Goal: Task Accomplishment & Management: Use online tool/utility

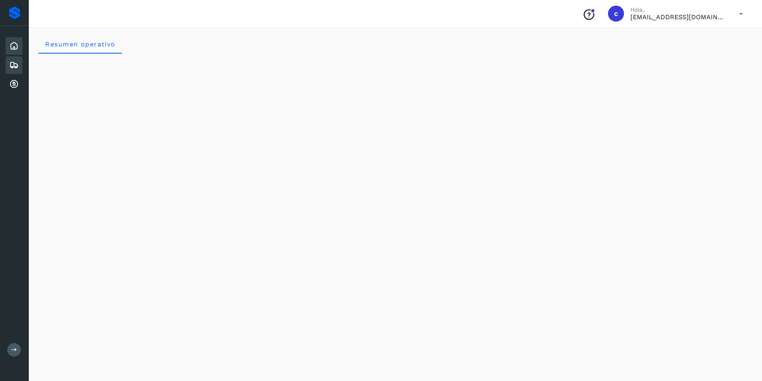
click at [16, 66] on icon at bounding box center [14, 65] width 10 height 10
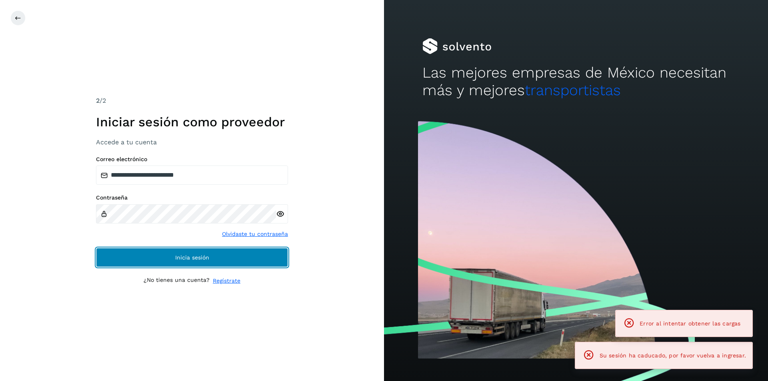
click at [182, 253] on button "Inicia sesión" at bounding box center [192, 257] width 192 height 19
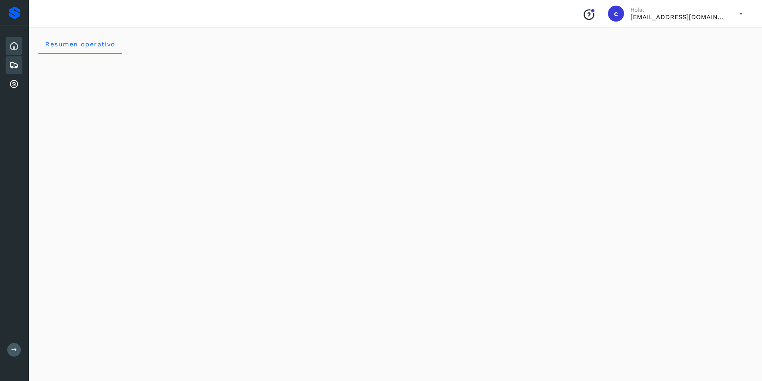
click at [22, 66] on div "Embarques" at bounding box center [14, 65] width 17 height 18
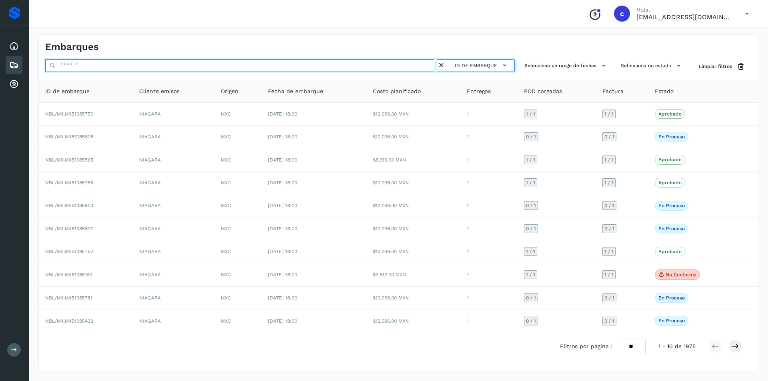
click at [115, 66] on input "text" at bounding box center [241, 65] width 392 height 13
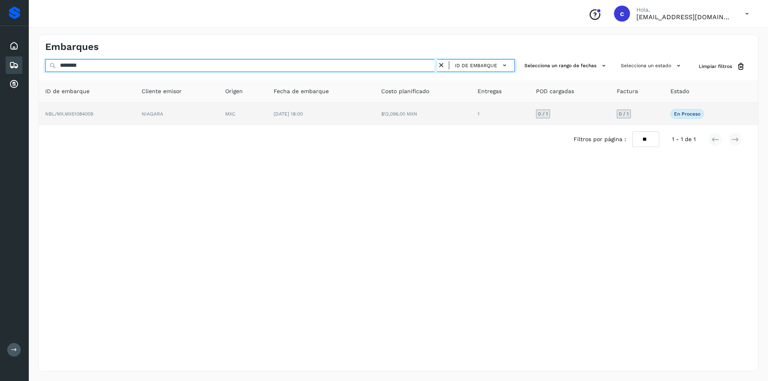
type input "********"
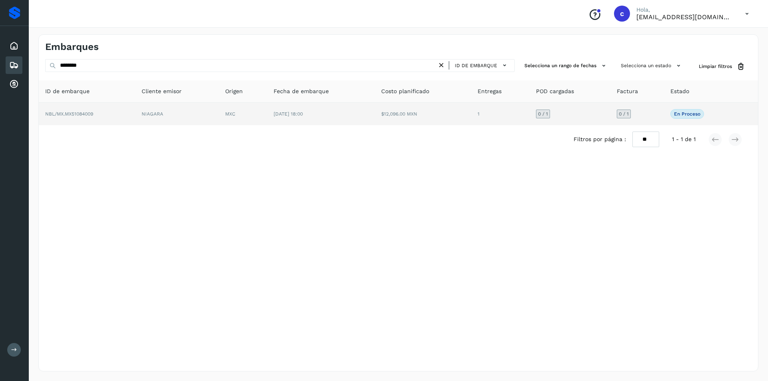
click at [359, 118] on td "[DATE] 18:00" at bounding box center [321, 114] width 108 height 22
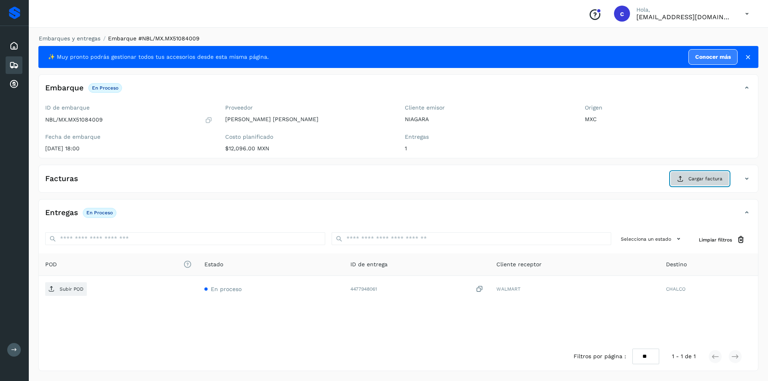
click at [681, 180] on icon at bounding box center [681, 179] width 6 height 6
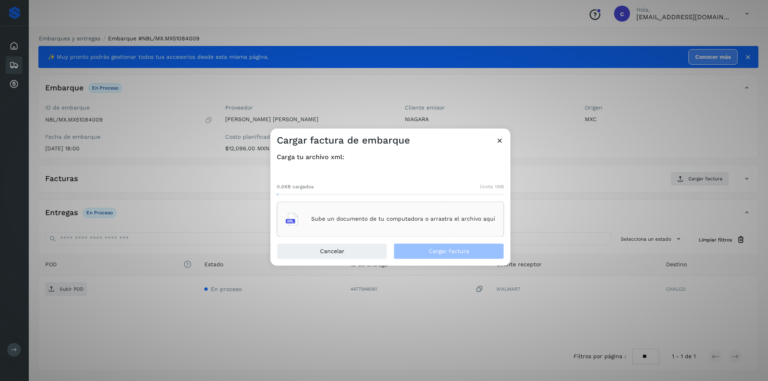
click at [469, 226] on div "Sube un documento de tu computadora o arrastra el archivo aquí" at bounding box center [391, 220] width 210 height 22
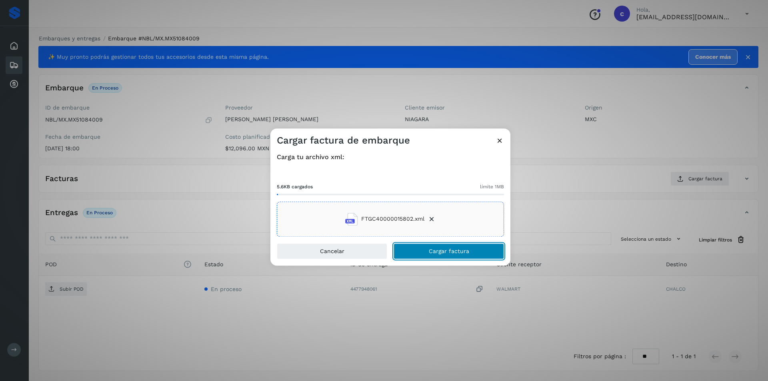
click at [482, 251] on button "Cargar factura" at bounding box center [449, 251] width 110 height 16
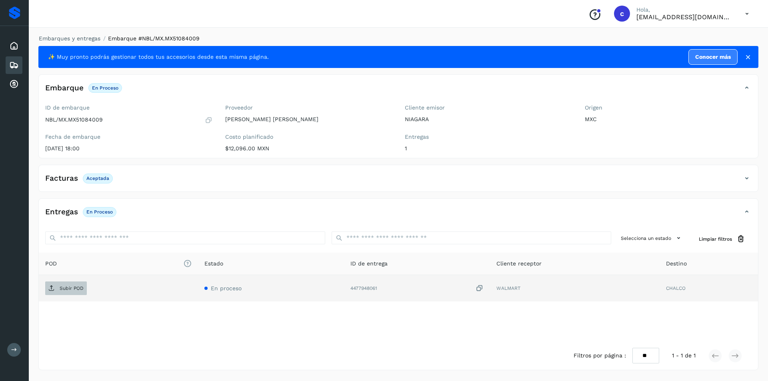
click at [83, 288] on p "Subir POD" at bounding box center [72, 289] width 24 height 6
click at [56, 292] on span "PDF" at bounding box center [58, 288] width 27 height 13
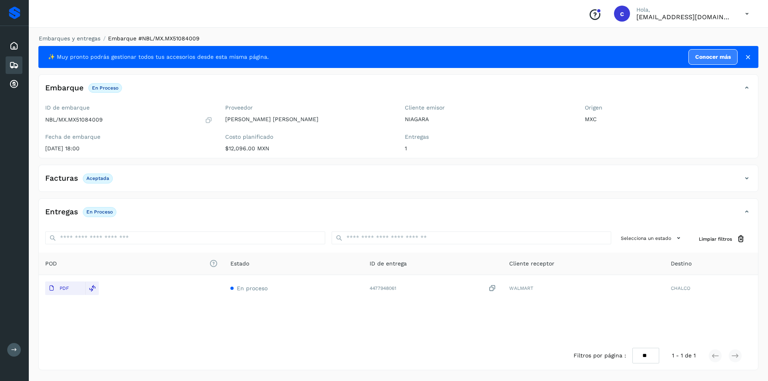
click at [18, 67] on icon at bounding box center [14, 65] width 10 height 10
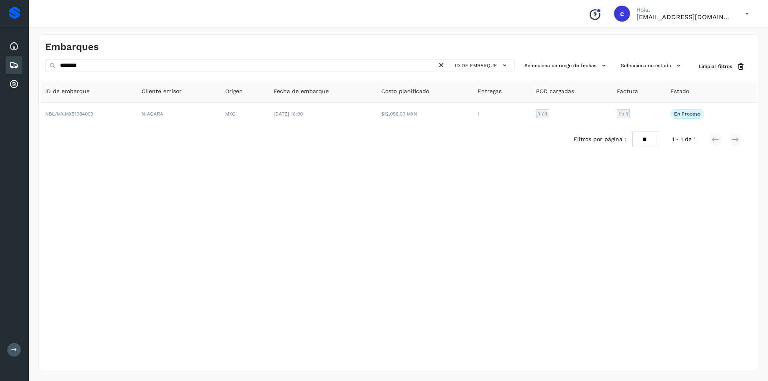
click at [440, 67] on icon at bounding box center [441, 65] width 8 height 8
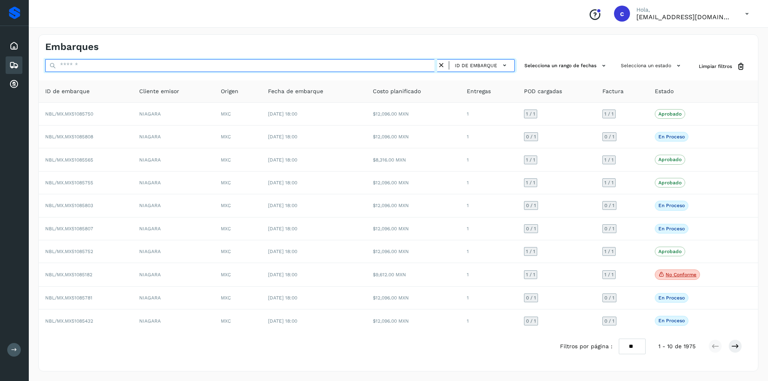
click at [339, 68] on input "text" at bounding box center [241, 65] width 392 height 13
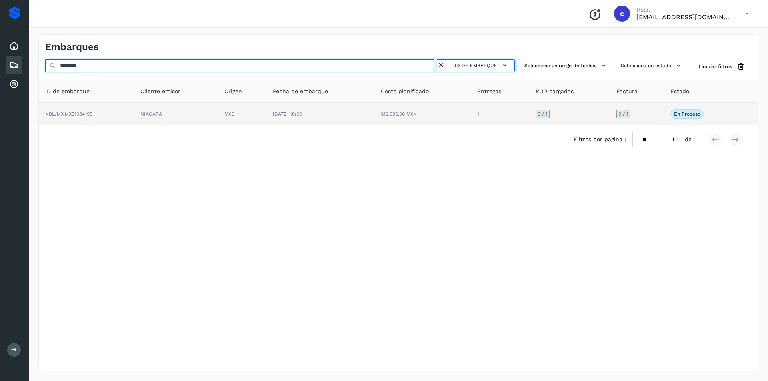
type input "********"
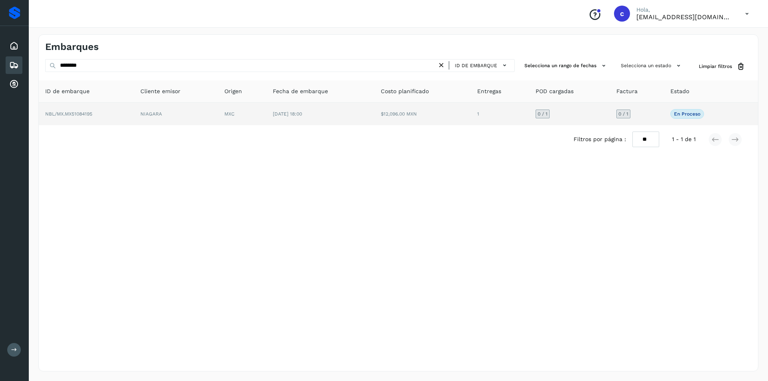
click at [330, 106] on td "[DATE] 18:00" at bounding box center [321, 114] width 108 height 22
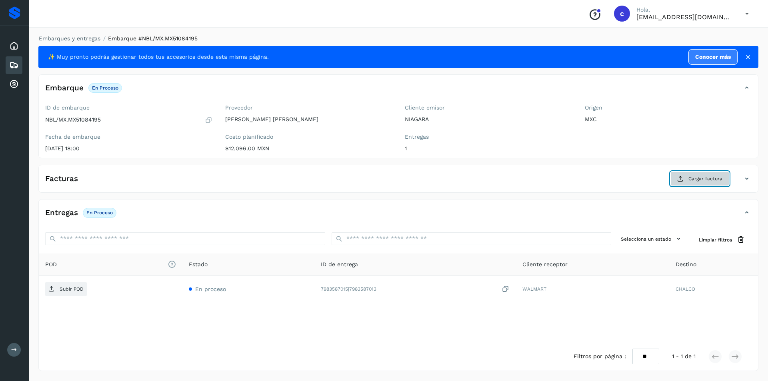
click at [690, 181] on span "Cargar factura" at bounding box center [706, 178] width 34 height 7
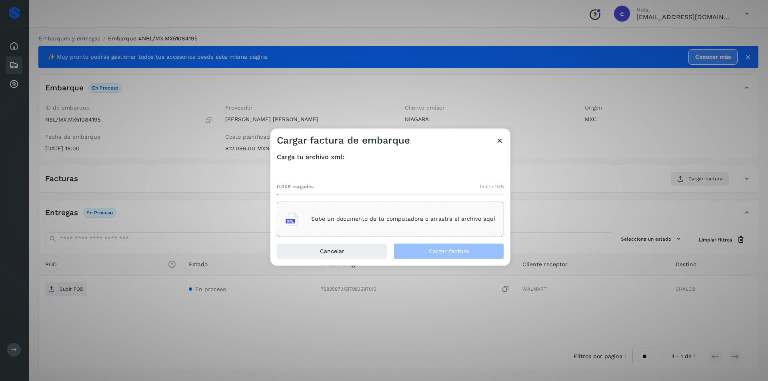
click at [354, 213] on div "Sube un documento de tu computadora o arrastra el archivo aquí" at bounding box center [391, 220] width 210 height 22
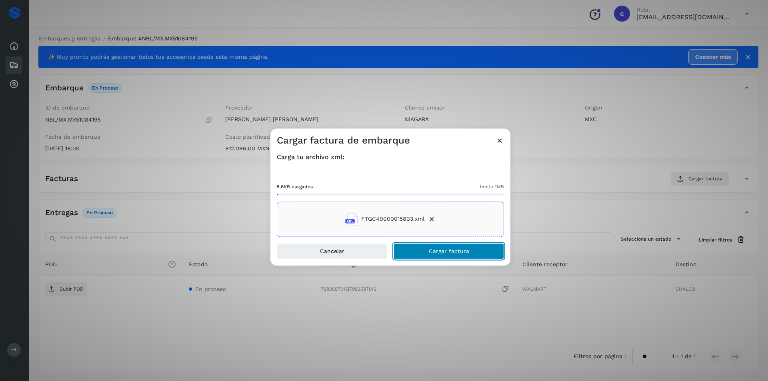
click at [439, 249] on span "Cargar factura" at bounding box center [449, 252] width 40 height 6
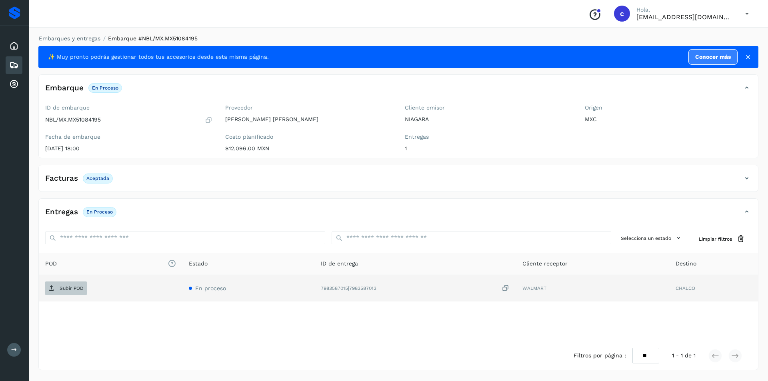
click at [65, 291] on p "Subir POD" at bounding box center [72, 289] width 24 height 6
click at [60, 287] on p "PDF" at bounding box center [64, 289] width 9 height 6
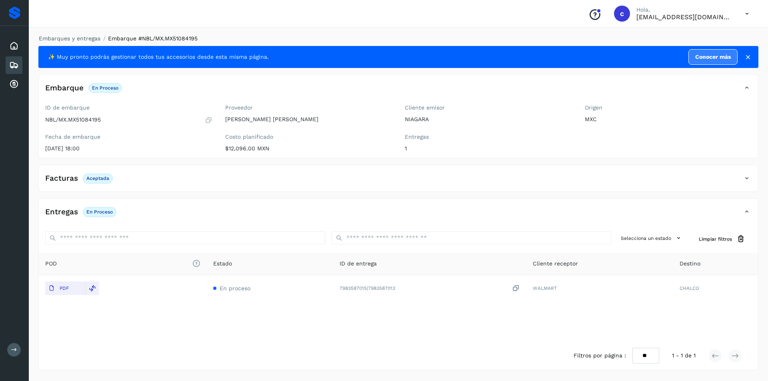
click at [17, 58] on div "Embarques" at bounding box center [14, 65] width 17 height 18
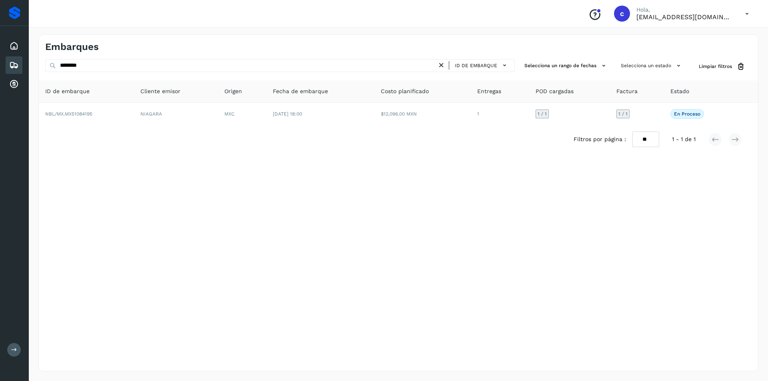
click at [443, 64] on icon at bounding box center [441, 65] width 8 height 8
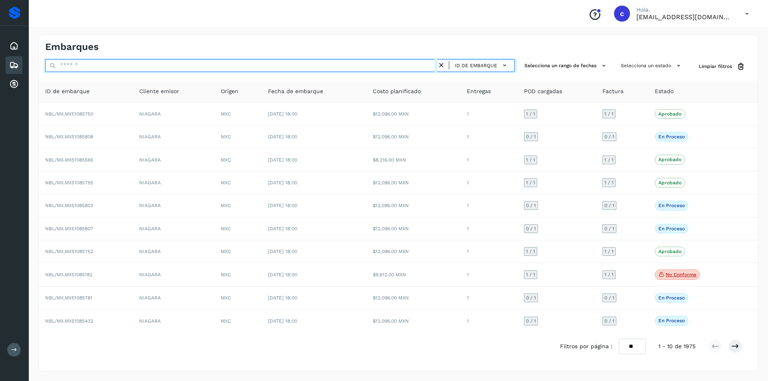
click at [402, 64] on input "text" at bounding box center [241, 65] width 392 height 13
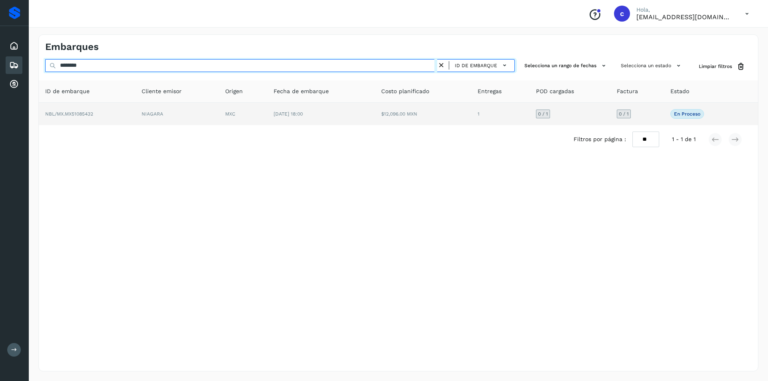
type input "********"
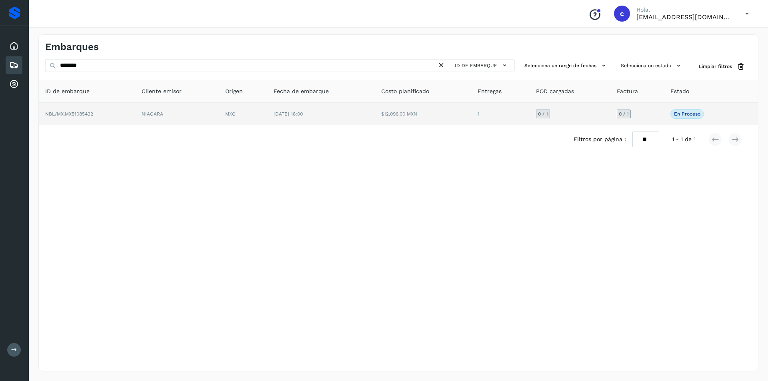
click at [303, 116] on span "[DATE] 18:00" at bounding box center [288, 114] width 29 height 6
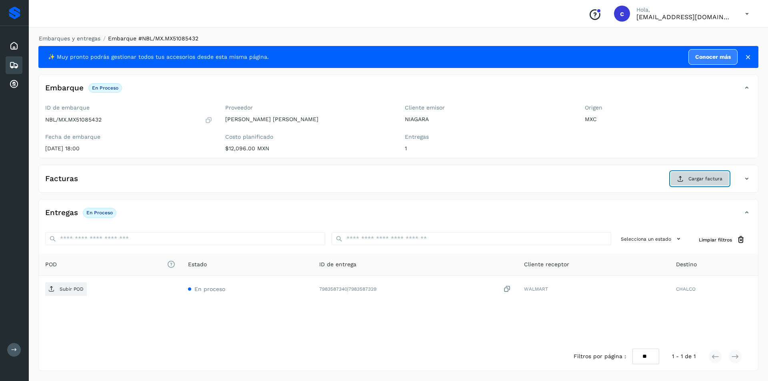
click at [694, 178] on span "Cargar factura" at bounding box center [706, 178] width 34 height 7
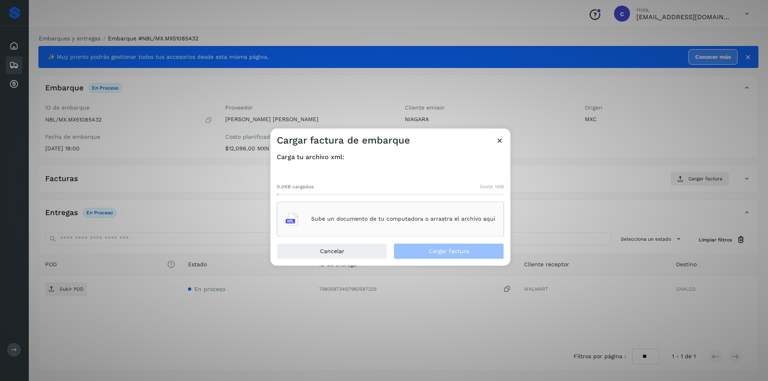
click at [433, 231] on div "Sube un documento de tu computadora o arrastra el archivo aquí" at bounding box center [390, 219] width 227 height 35
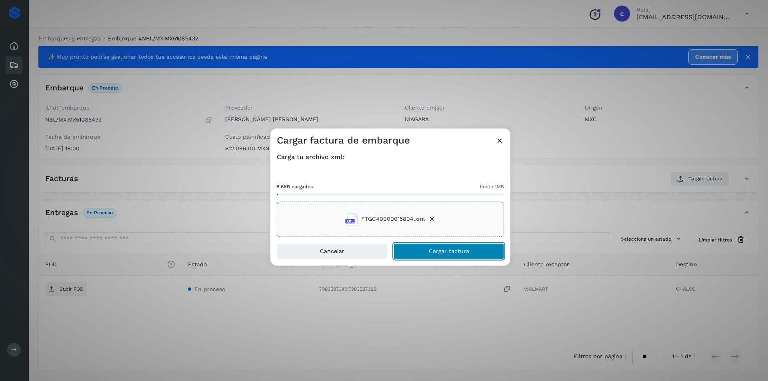
click at [404, 247] on button "Cargar factura" at bounding box center [449, 251] width 110 height 16
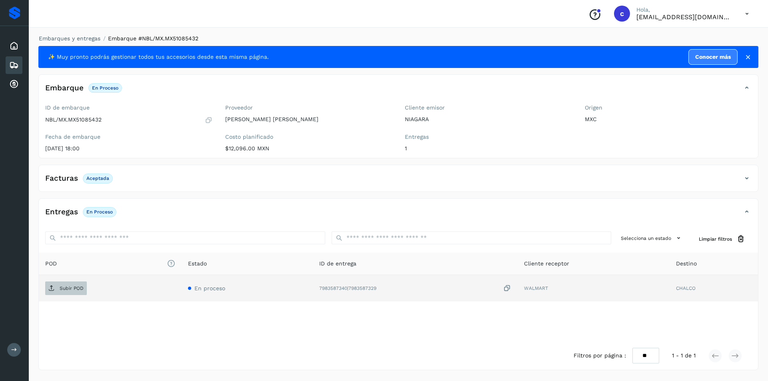
click at [72, 289] on p "Subir POD" at bounding box center [72, 289] width 24 height 6
click at [61, 289] on p "PDF" at bounding box center [64, 289] width 9 height 6
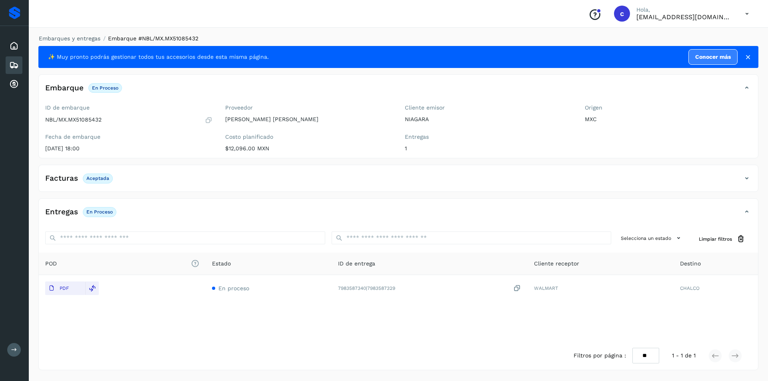
click at [16, 66] on icon at bounding box center [14, 65] width 10 height 10
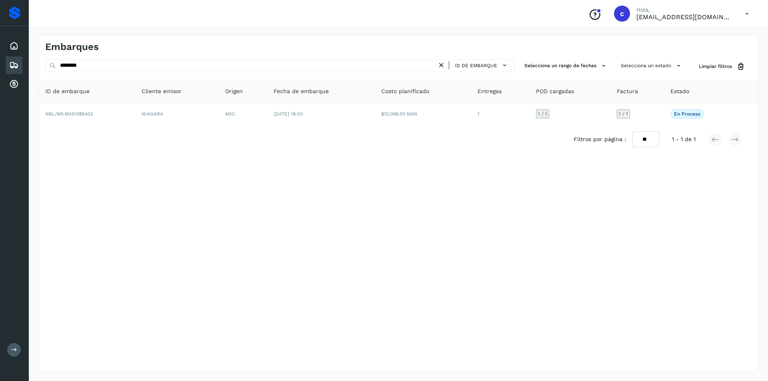
click at [445, 66] on icon at bounding box center [441, 65] width 8 height 8
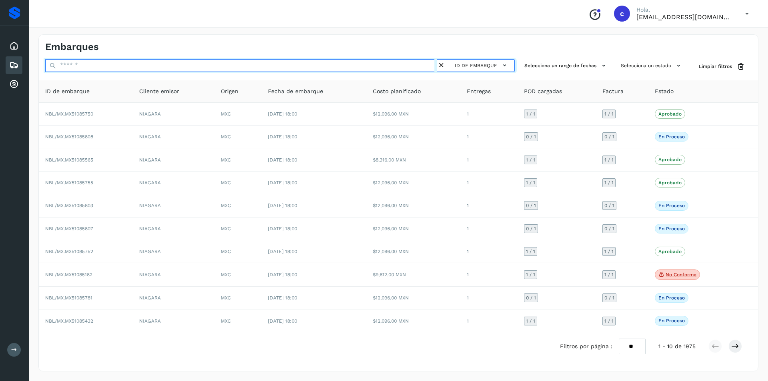
click at [405, 64] on input "text" at bounding box center [241, 65] width 392 height 13
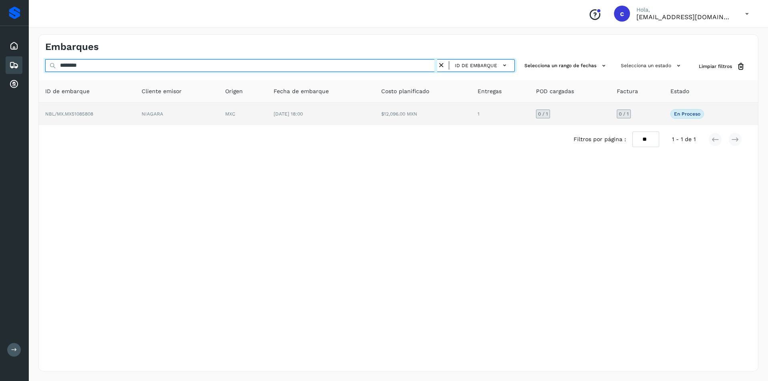
type input "********"
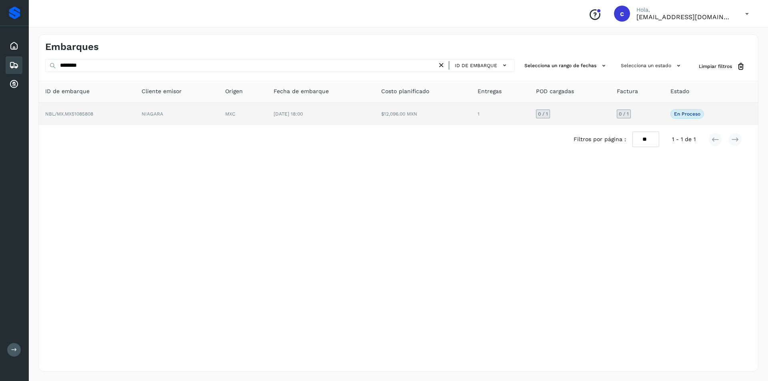
click at [296, 122] on td "[DATE] 18:00" at bounding box center [321, 114] width 108 height 22
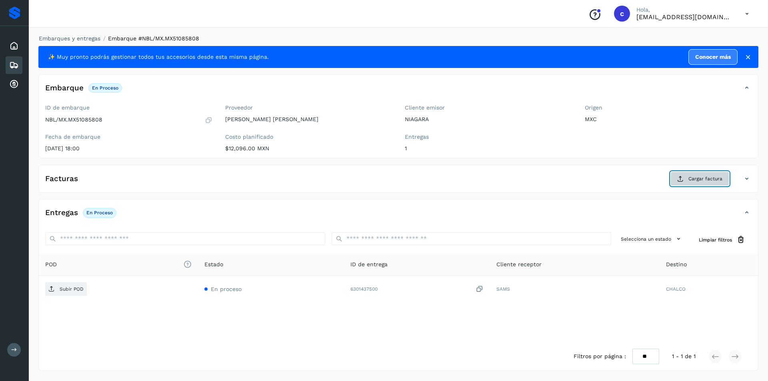
click at [681, 178] on icon at bounding box center [681, 179] width 6 height 6
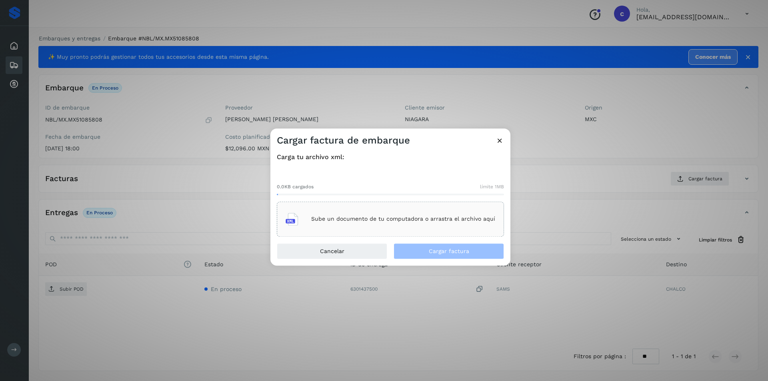
click at [440, 219] on p "Sube un documento de tu computadora o arrastra el archivo aquí" at bounding box center [403, 219] width 184 height 7
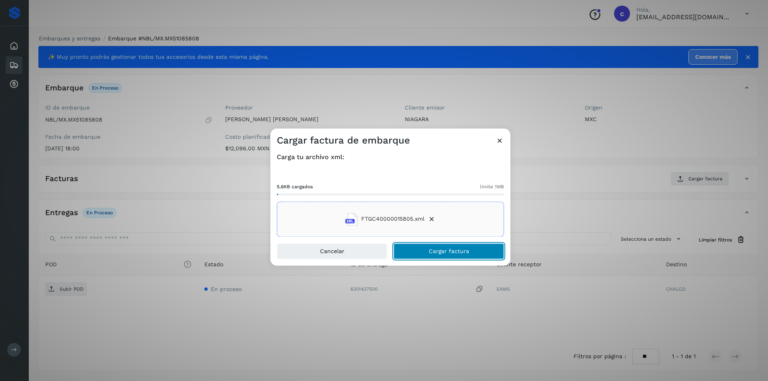
click at [431, 247] on button "Cargar factura" at bounding box center [449, 251] width 110 height 16
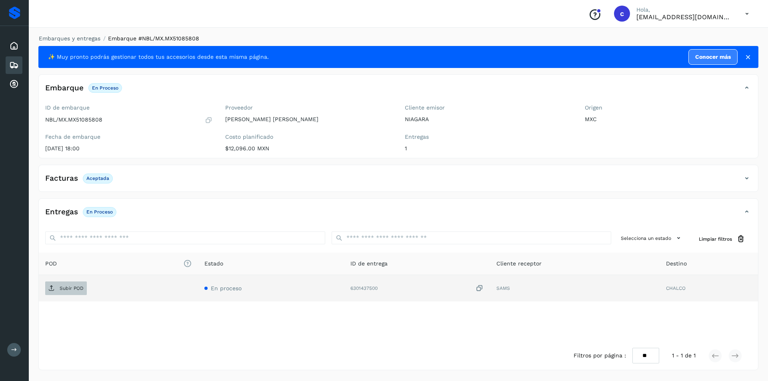
click at [56, 284] on span "Subir POD" at bounding box center [66, 288] width 42 height 13
click at [65, 291] on p "PDF" at bounding box center [64, 289] width 9 height 6
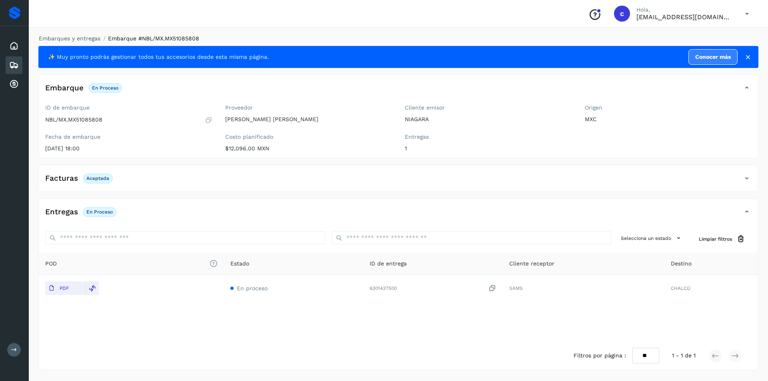
click at [18, 62] on icon at bounding box center [14, 65] width 10 height 10
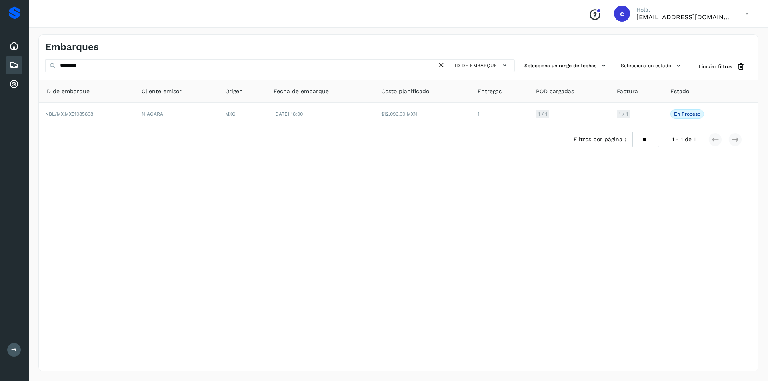
click at [446, 66] on icon at bounding box center [441, 65] width 8 height 8
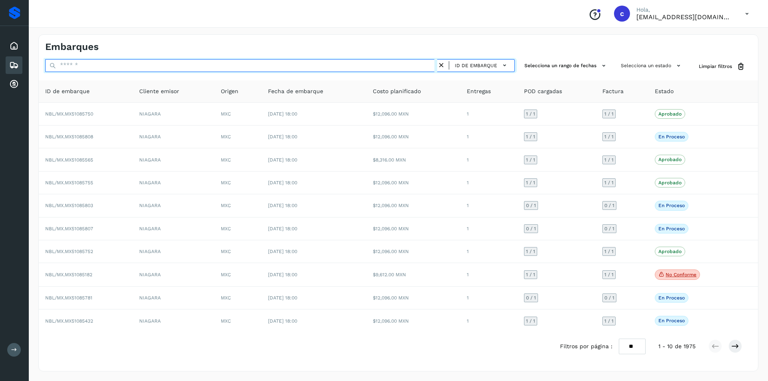
click at [421, 66] on input "text" at bounding box center [241, 65] width 392 height 13
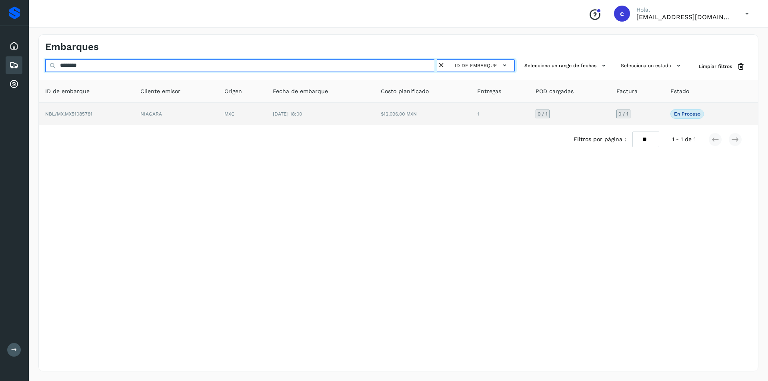
type input "********"
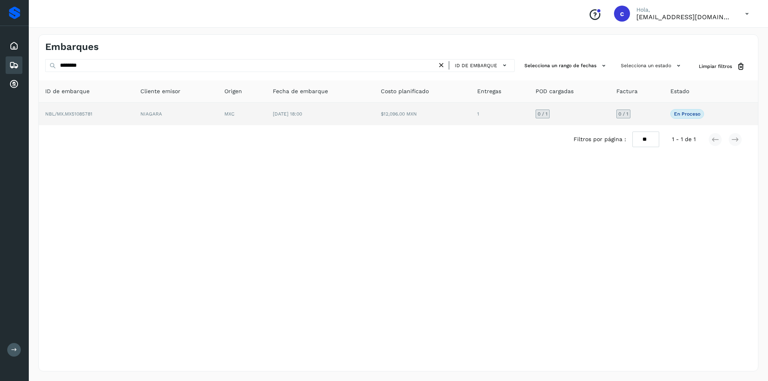
click at [395, 112] on td "$12,096.00 MXN" at bounding box center [423, 114] width 96 height 22
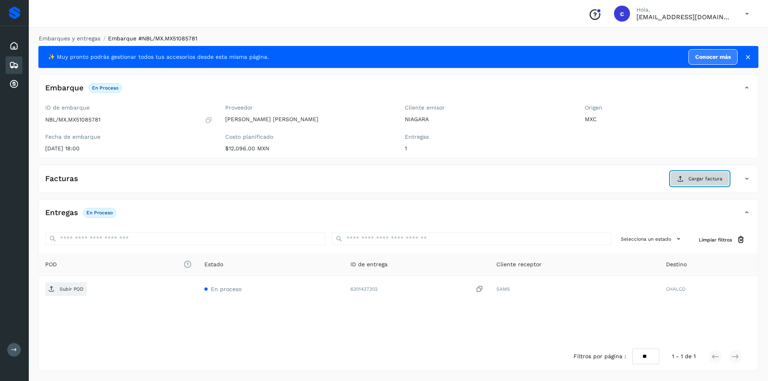
click at [712, 178] on span "Cargar factura" at bounding box center [706, 178] width 34 height 7
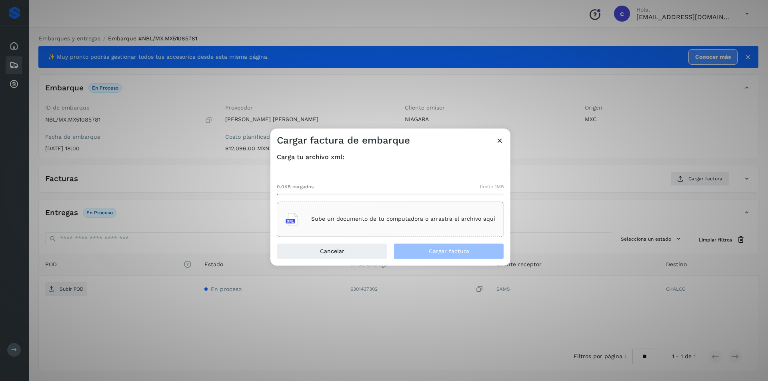
click at [446, 228] on div "Sube un documento de tu computadora o arrastra el archivo aquí" at bounding box center [391, 220] width 210 height 22
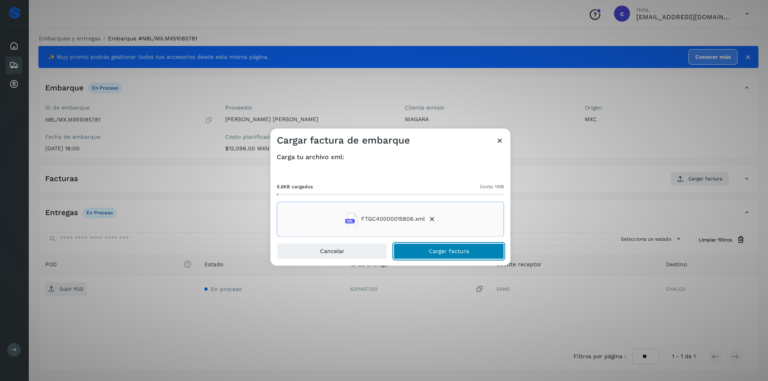
click at [448, 249] on span "Cargar factura" at bounding box center [449, 252] width 40 height 6
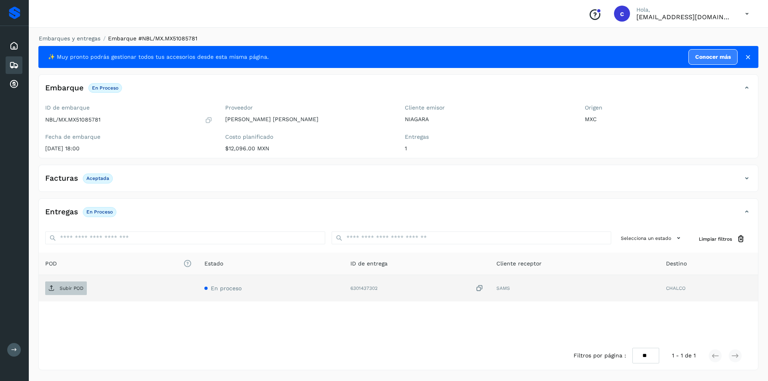
click at [72, 288] on p "Subir POD" at bounding box center [72, 289] width 24 height 6
click at [66, 289] on p "PDF" at bounding box center [64, 289] width 9 height 6
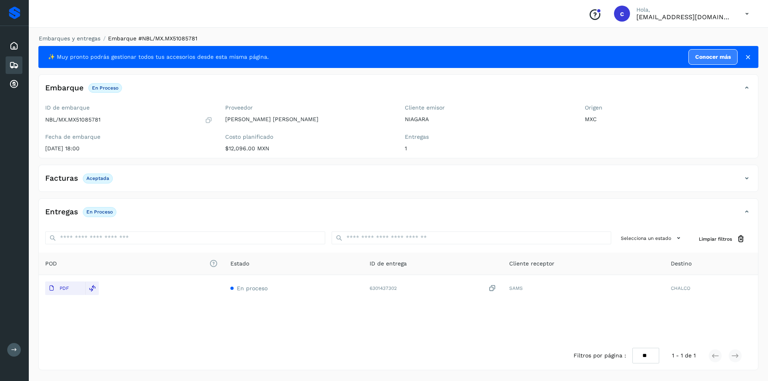
click at [9, 58] on div "Embarques" at bounding box center [14, 65] width 17 height 18
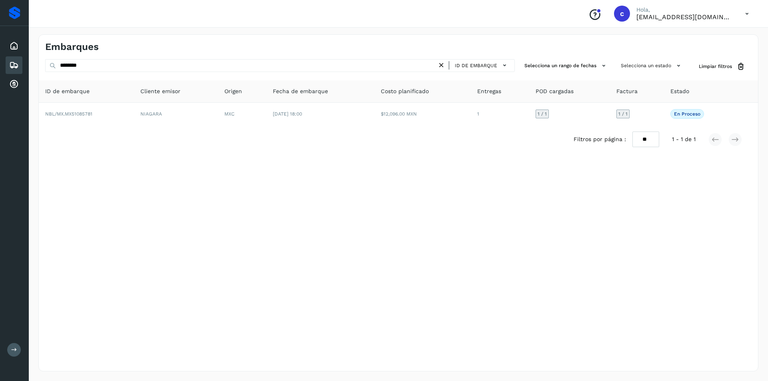
click at [442, 66] on icon at bounding box center [441, 65] width 8 height 8
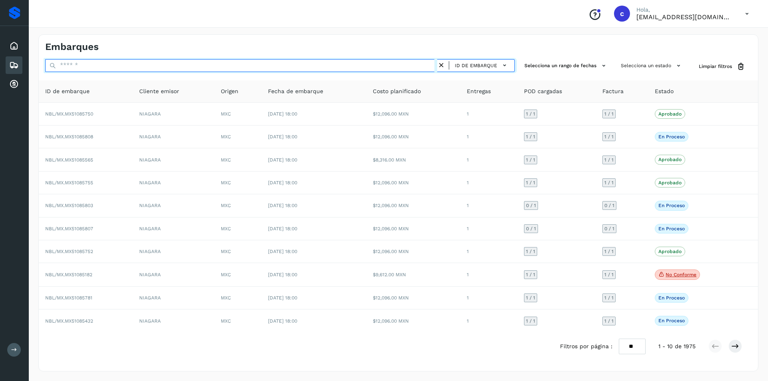
click at [339, 65] on input "text" at bounding box center [241, 65] width 392 height 13
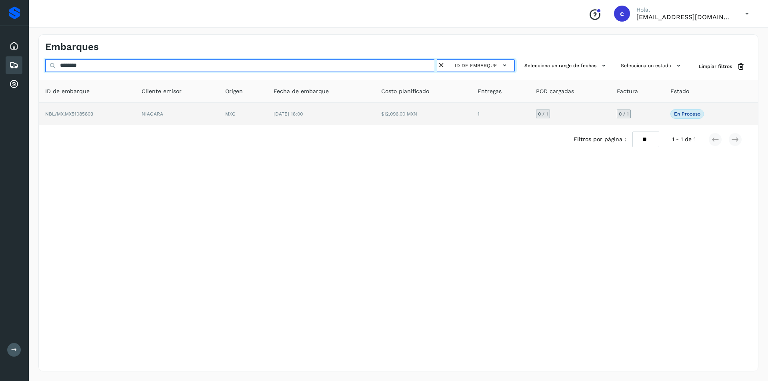
type input "********"
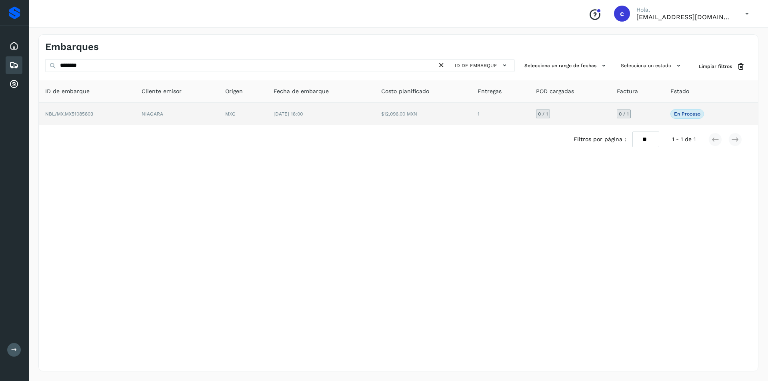
click at [291, 110] on td "[DATE] 18:00" at bounding box center [321, 114] width 108 height 22
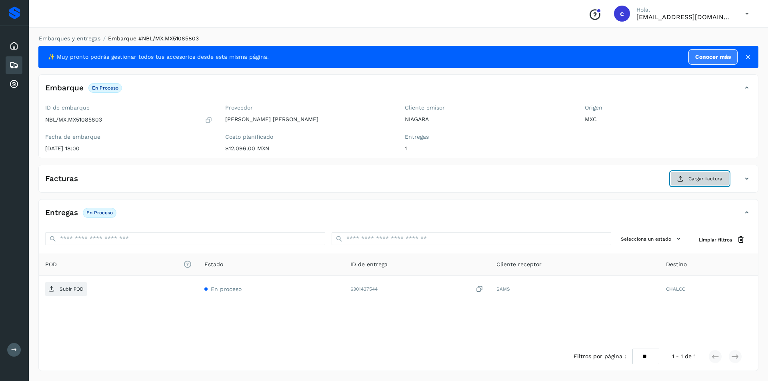
click at [694, 176] on span "Cargar factura" at bounding box center [706, 178] width 34 height 7
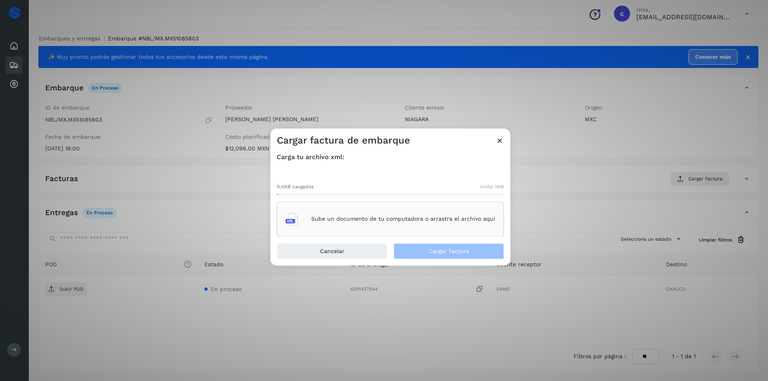
click at [425, 221] on p "Sube un documento de tu computadora o arrastra el archivo aquí" at bounding box center [403, 219] width 184 height 7
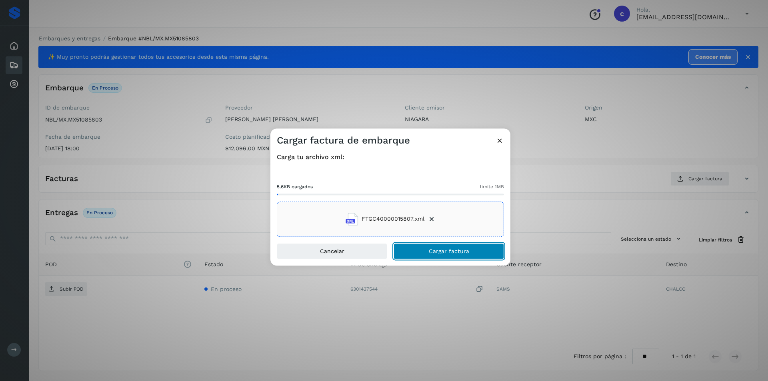
click at [443, 247] on button "Cargar factura" at bounding box center [449, 251] width 110 height 16
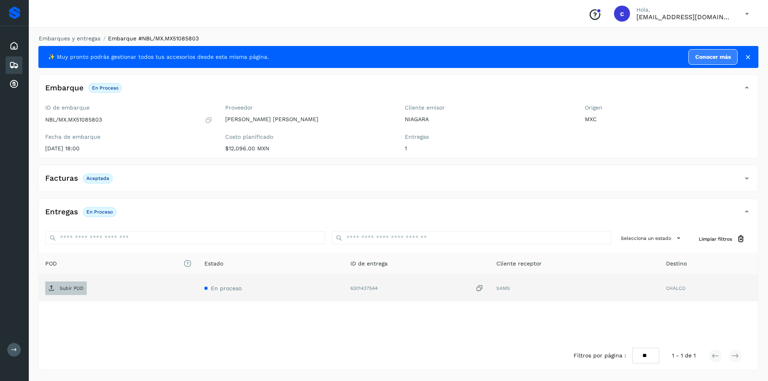
click at [70, 291] on p "Subir POD" at bounding box center [72, 289] width 24 height 6
click at [58, 291] on span "PDF" at bounding box center [58, 288] width 27 height 13
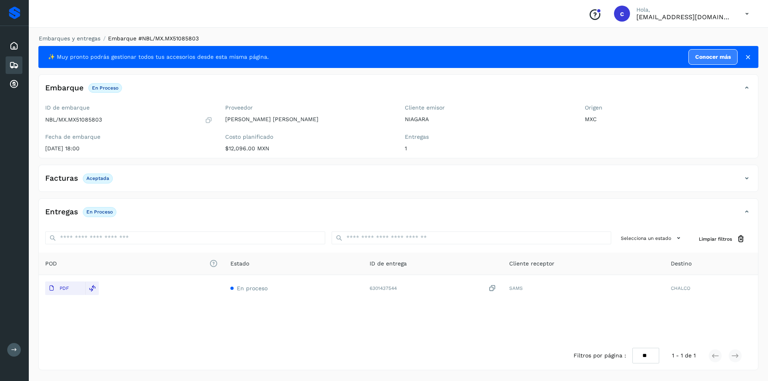
click at [8, 64] on div "Embarques" at bounding box center [14, 65] width 17 height 18
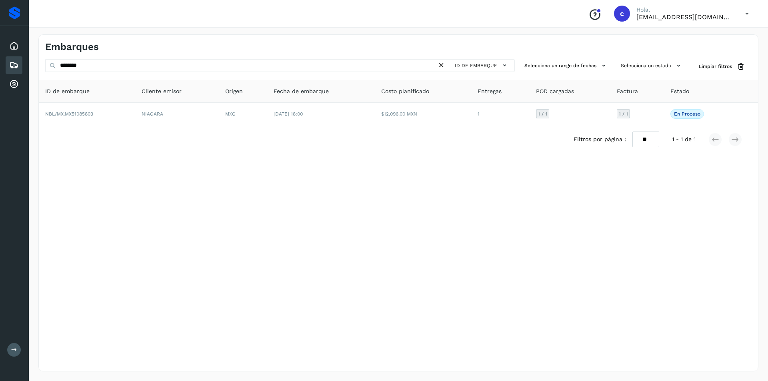
click at [444, 64] on icon at bounding box center [441, 65] width 8 height 8
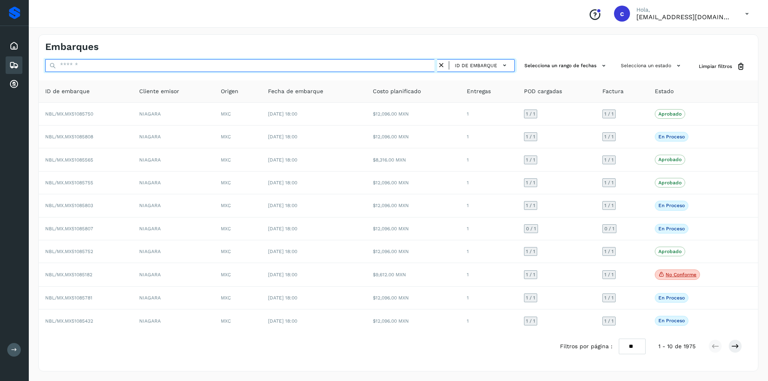
click at [363, 69] on input "text" at bounding box center [241, 65] width 392 height 13
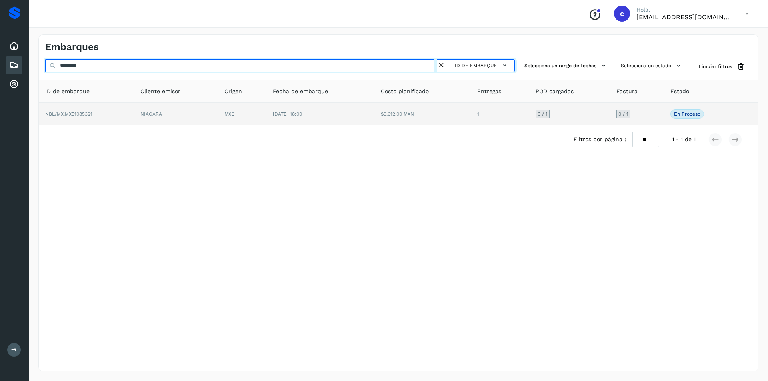
type input "********"
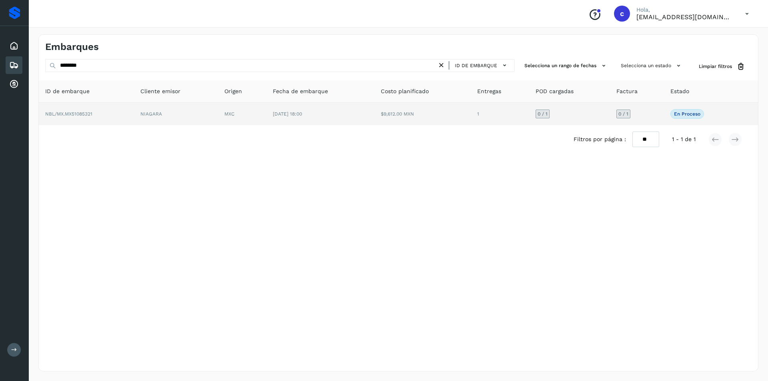
click at [452, 110] on td "$9,612.00 MXN" at bounding box center [423, 114] width 96 height 22
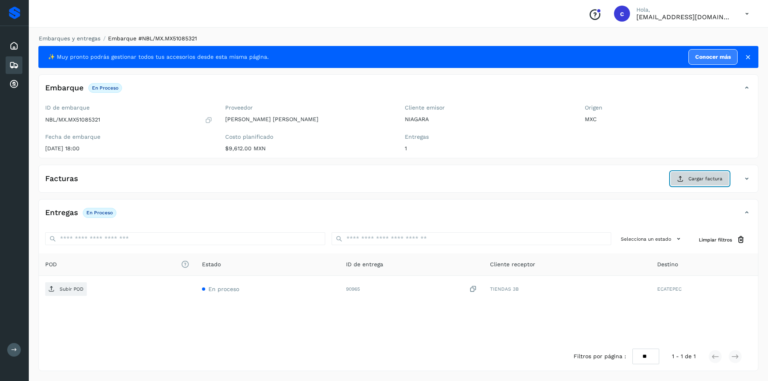
click at [703, 177] on span "Cargar factura" at bounding box center [706, 178] width 34 height 7
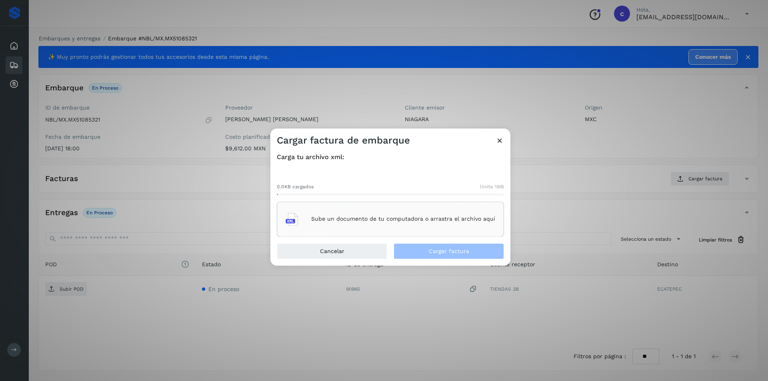
click at [326, 205] on div "Sube un documento de tu computadora o arrastra el archivo aquí" at bounding box center [390, 219] width 227 height 35
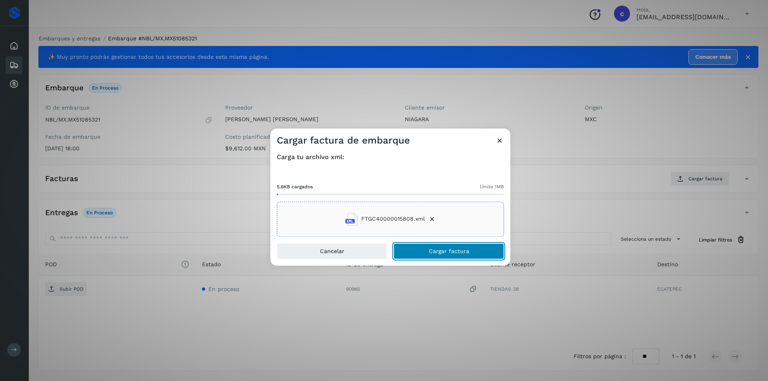
click at [431, 250] on span "Cargar factura" at bounding box center [449, 252] width 40 height 6
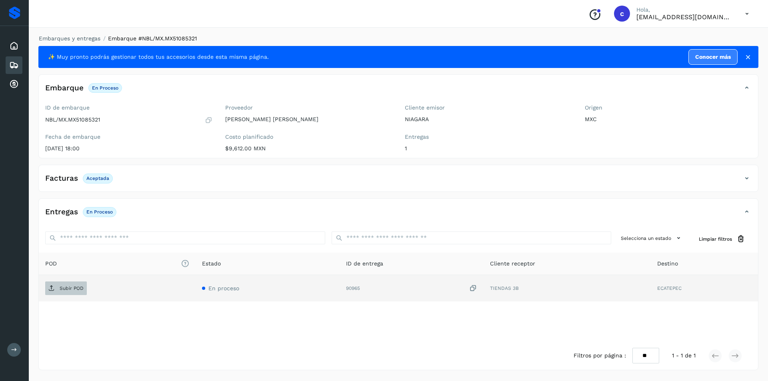
click at [66, 289] on p "Subir POD" at bounding box center [72, 289] width 24 height 6
click at [60, 292] on span "PDF" at bounding box center [58, 288] width 27 height 13
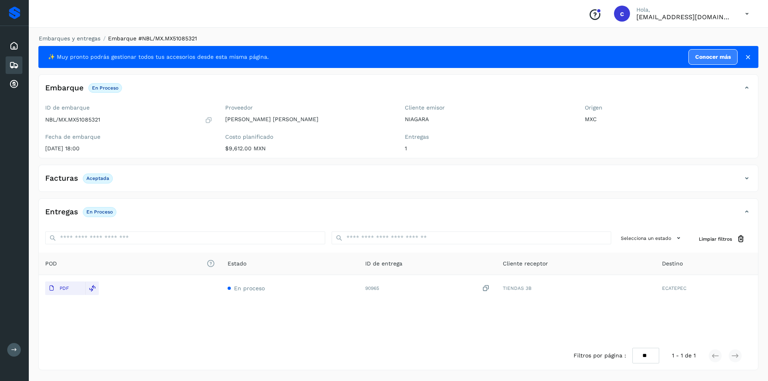
click at [17, 59] on div "Embarques" at bounding box center [14, 65] width 17 height 18
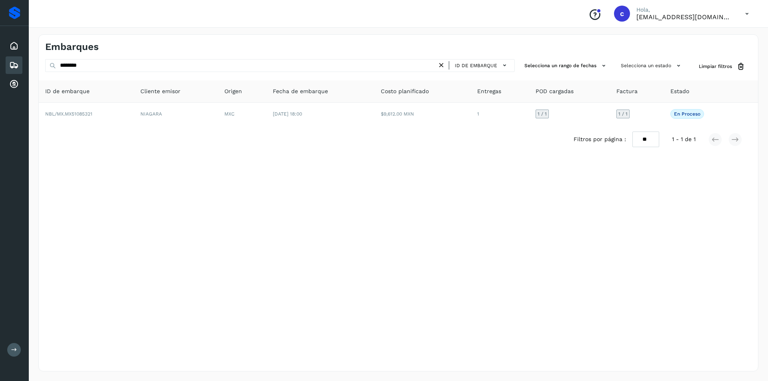
click at [440, 65] on icon at bounding box center [441, 65] width 8 height 8
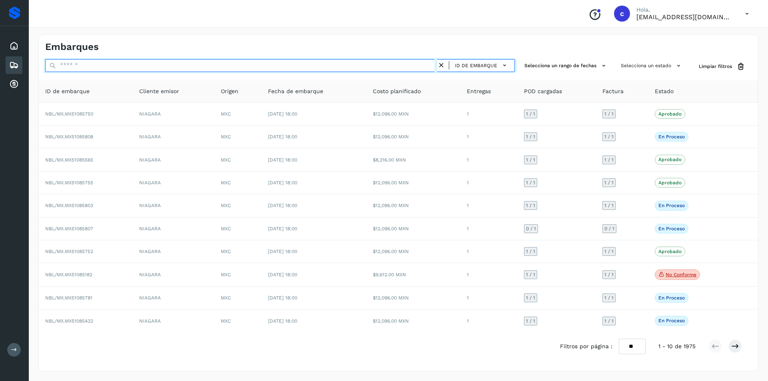
click at [336, 68] on input "text" at bounding box center [241, 65] width 392 height 13
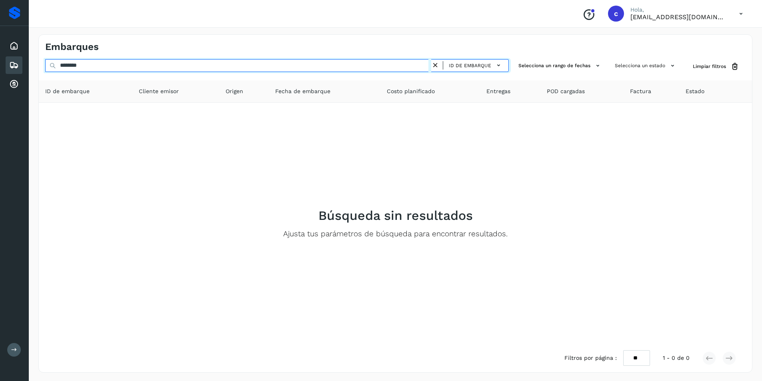
type input "********"
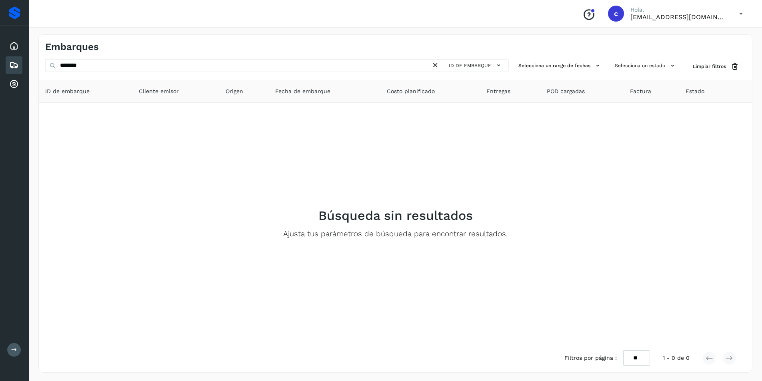
click at [435, 66] on icon at bounding box center [435, 65] width 8 height 8
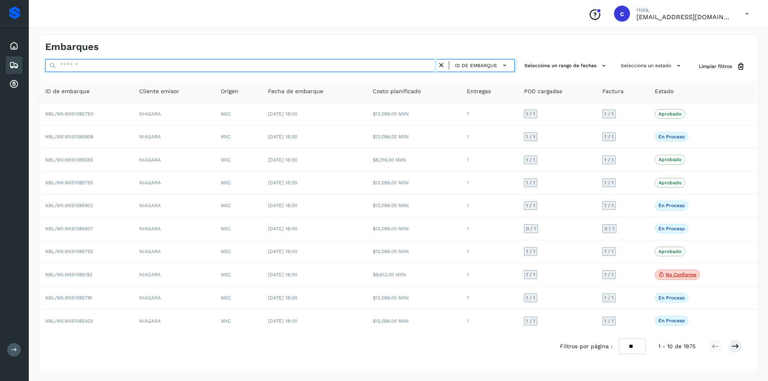
click at [380, 67] on input "text" at bounding box center [241, 65] width 392 height 13
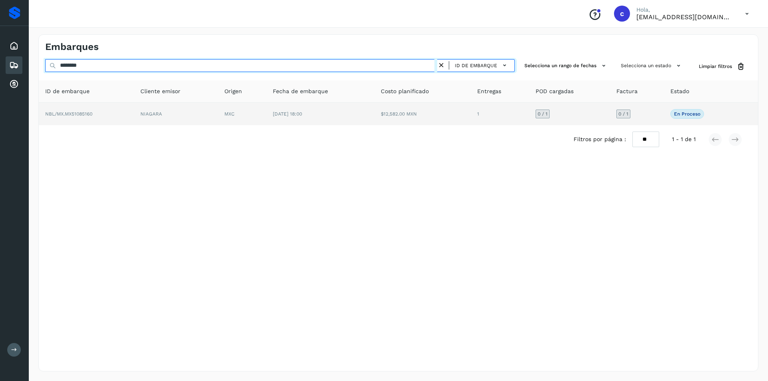
type input "********"
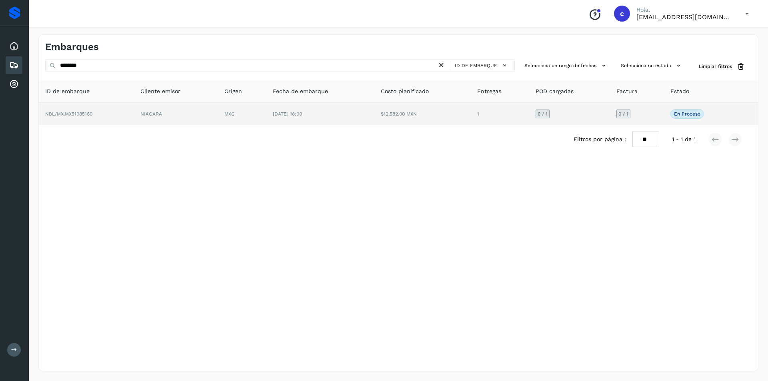
click at [185, 108] on td "NIAGARA" at bounding box center [176, 114] width 84 height 22
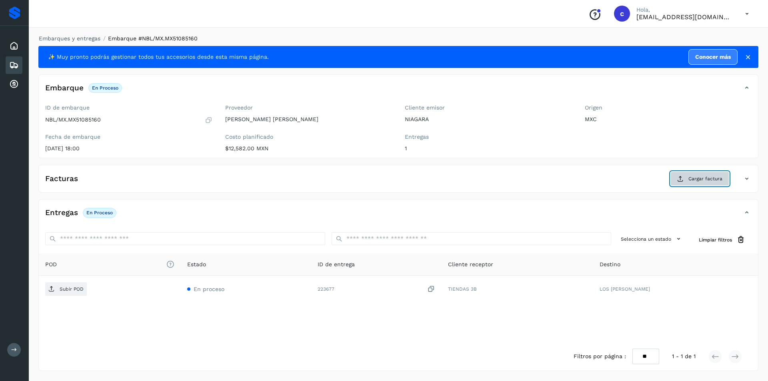
click at [675, 176] on button "Cargar factura" at bounding box center [700, 179] width 59 height 14
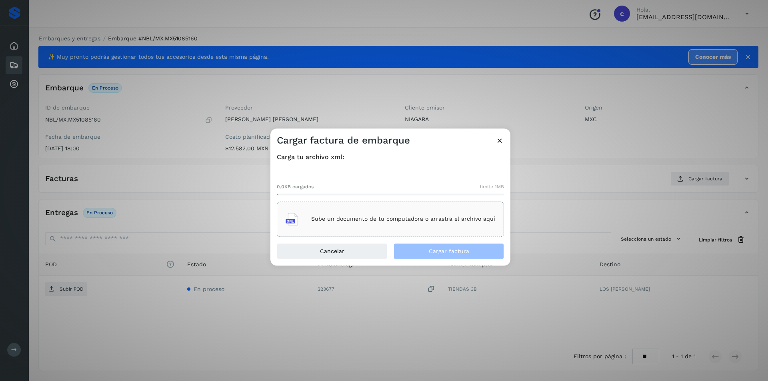
click at [447, 211] on div "Sube un documento de tu computadora o arrastra el archivo aquí" at bounding box center [391, 220] width 210 height 22
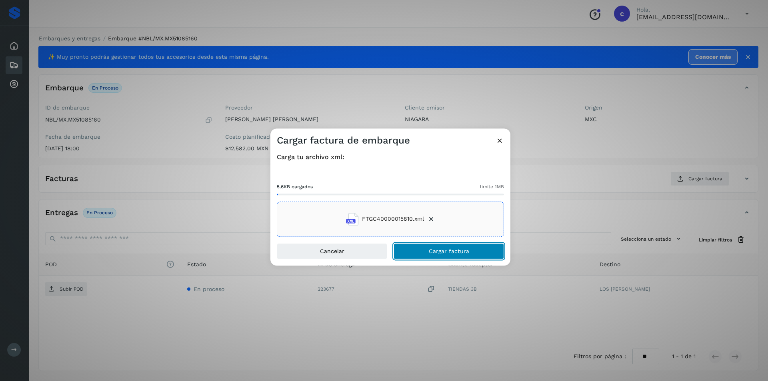
click at [485, 254] on button "Cargar factura" at bounding box center [449, 251] width 110 height 16
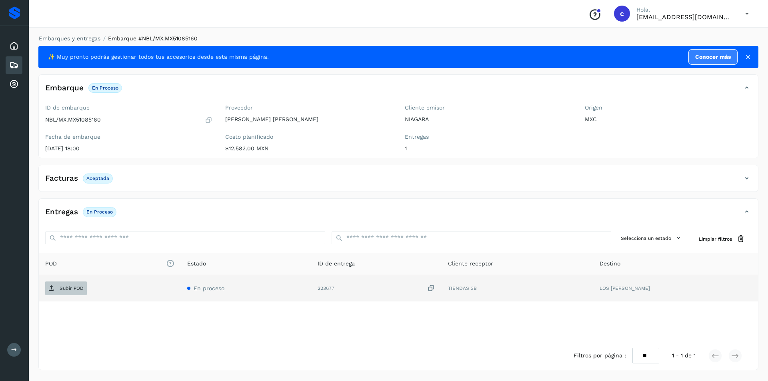
click at [60, 288] on p "Subir POD" at bounding box center [72, 289] width 24 height 6
click at [73, 290] on button "PDF" at bounding box center [65, 289] width 40 height 14
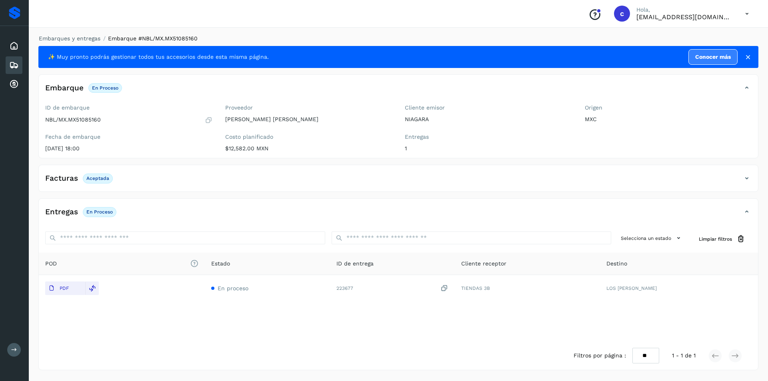
click at [16, 63] on icon at bounding box center [14, 65] width 10 height 10
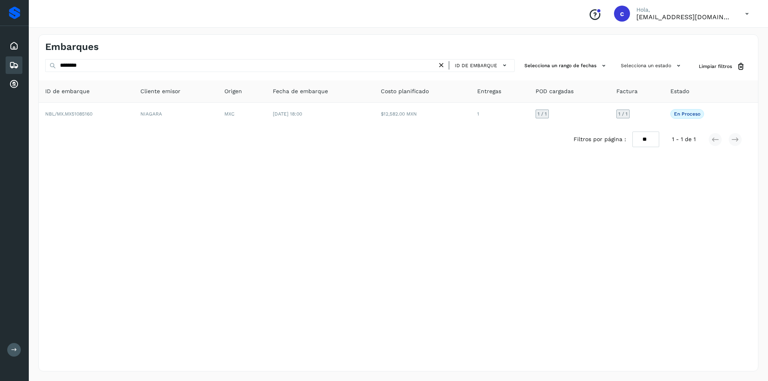
click at [444, 64] on icon at bounding box center [441, 65] width 8 height 8
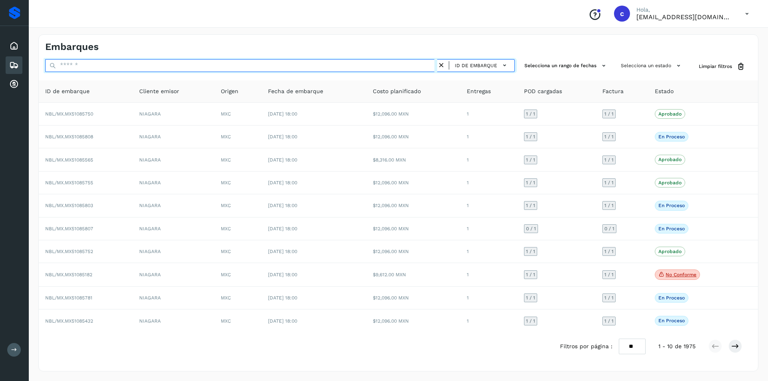
click at [400, 68] on input "text" at bounding box center [241, 65] width 392 height 13
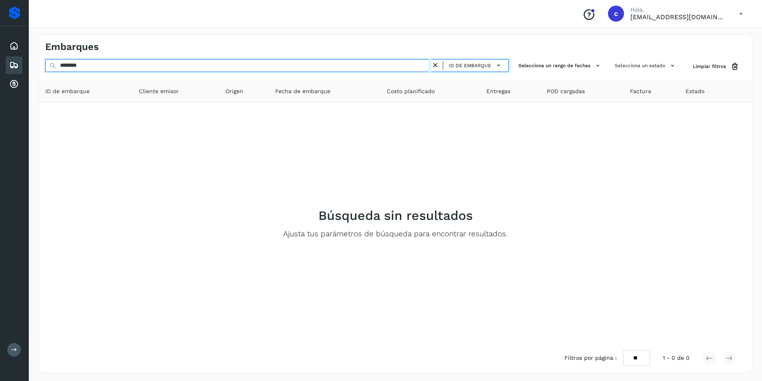
type input "********"
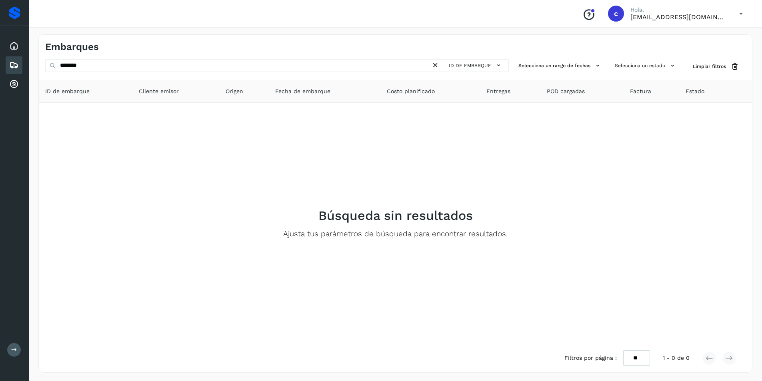
click at [438, 64] on icon at bounding box center [435, 65] width 8 height 8
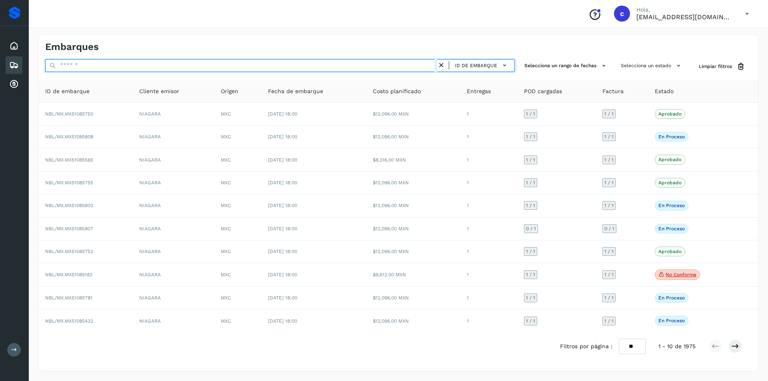
click at [400, 64] on input "text" at bounding box center [241, 65] width 392 height 13
type input "********"
